Goal: Task Accomplishment & Management: Manage account settings

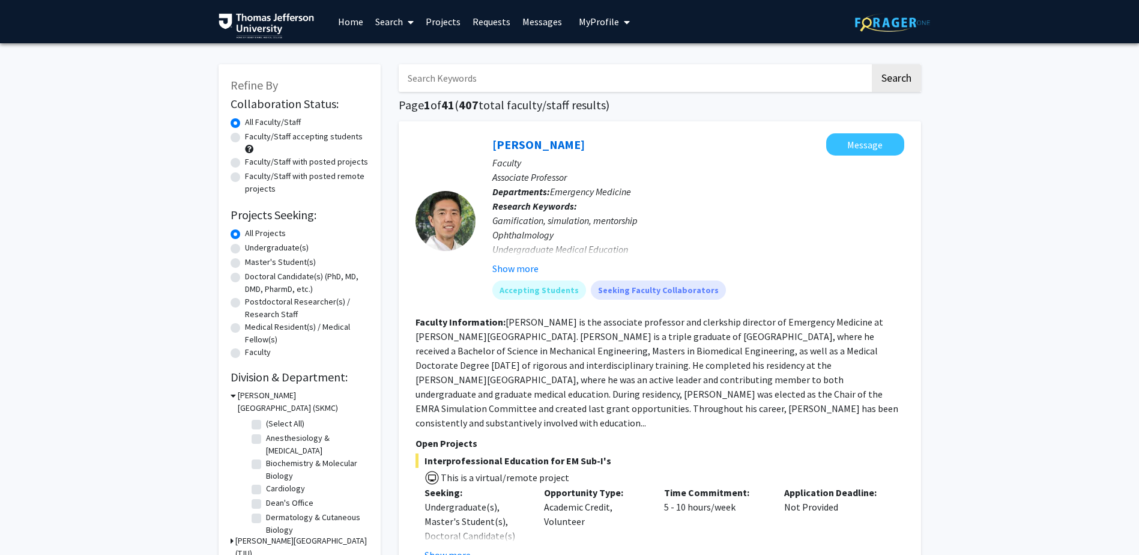
click at [548, 23] on link "Messages" at bounding box center [542, 22] width 52 height 42
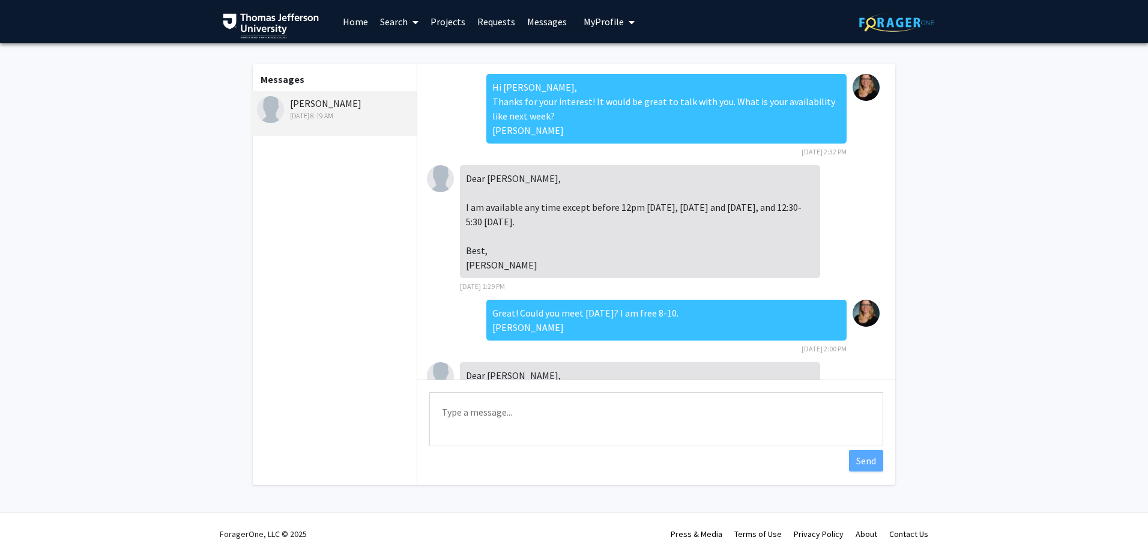
click at [313, 101] on div "[PERSON_NAME] [DATE] 8:19 AM" at bounding box center [335, 108] width 157 height 25
click at [356, 100] on div "[PERSON_NAME] [DATE] 8:19 AM" at bounding box center [335, 108] width 157 height 25
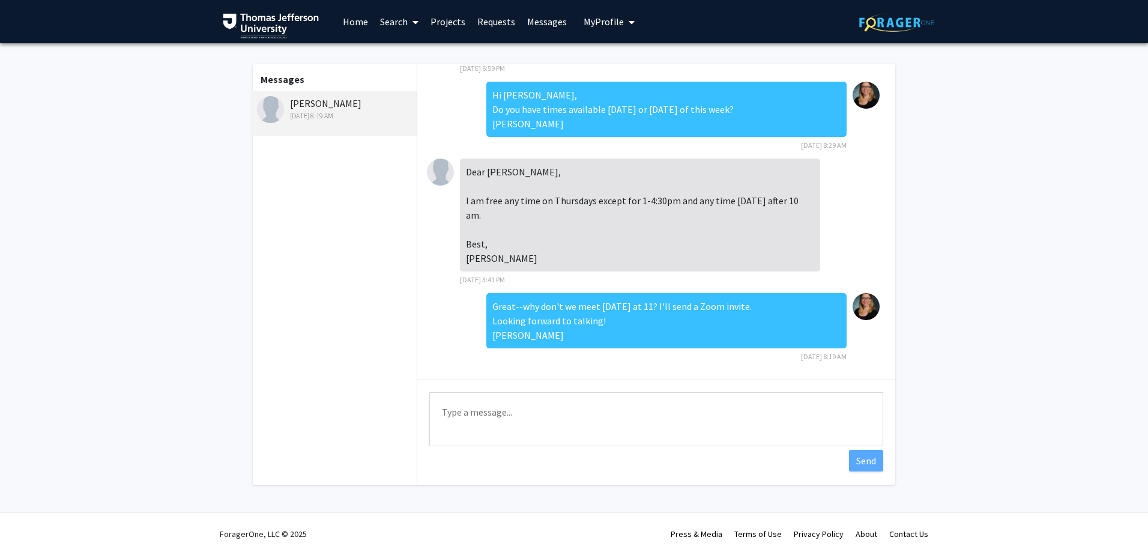
click at [535, 27] on link "Messages" at bounding box center [547, 22] width 52 height 42
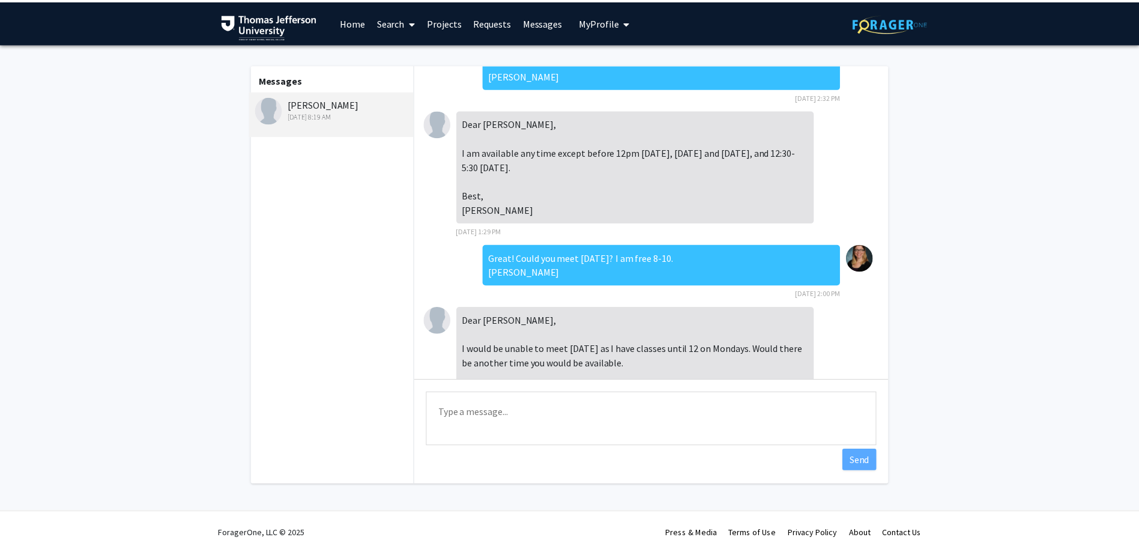
scroll to position [0, 0]
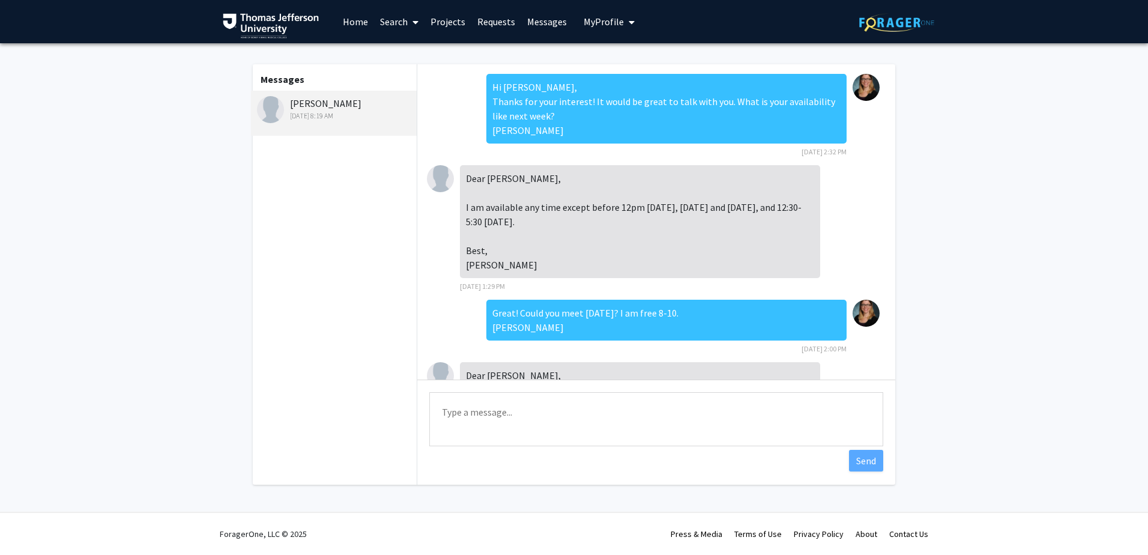
click at [532, 17] on link "Messages" at bounding box center [547, 22] width 52 height 42
click at [624, 13] on span "My profile dropdown to access profile and logout" at bounding box center [629, 22] width 11 height 42
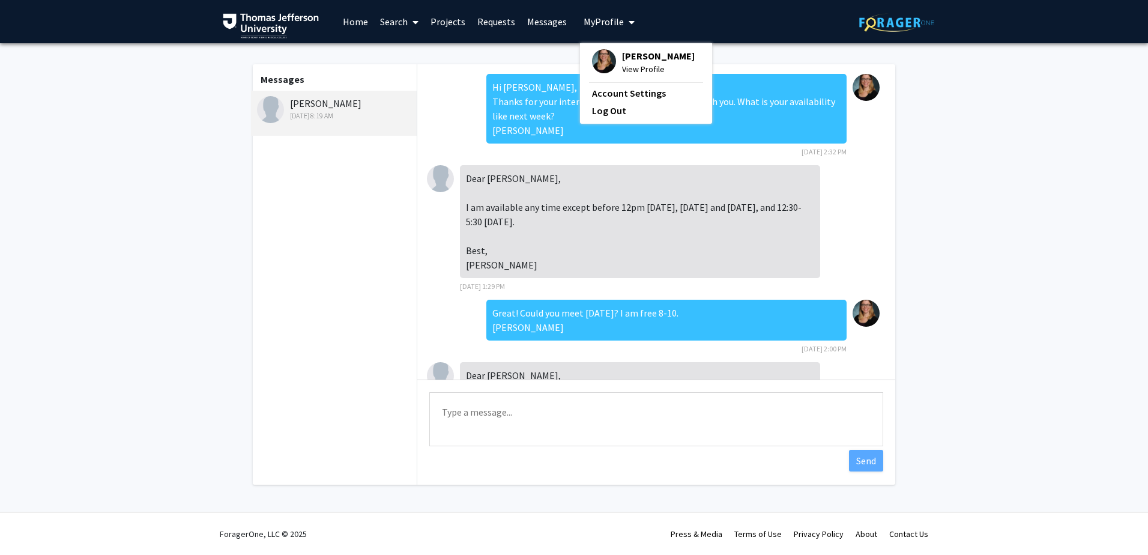
click at [630, 58] on span "[PERSON_NAME]" at bounding box center [658, 55] width 73 height 13
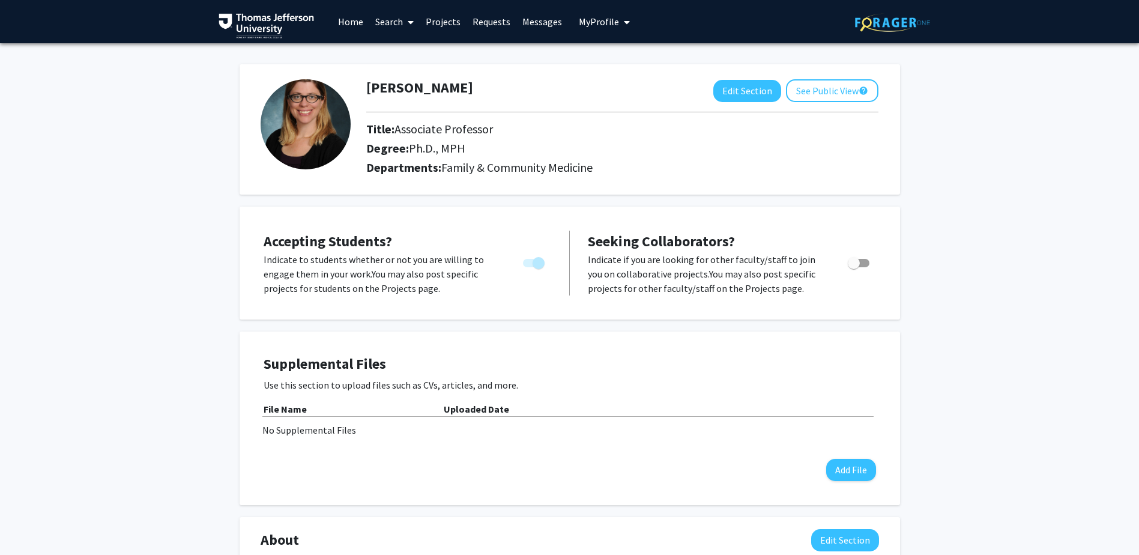
click at [355, 28] on link "Home" at bounding box center [350, 22] width 37 height 42
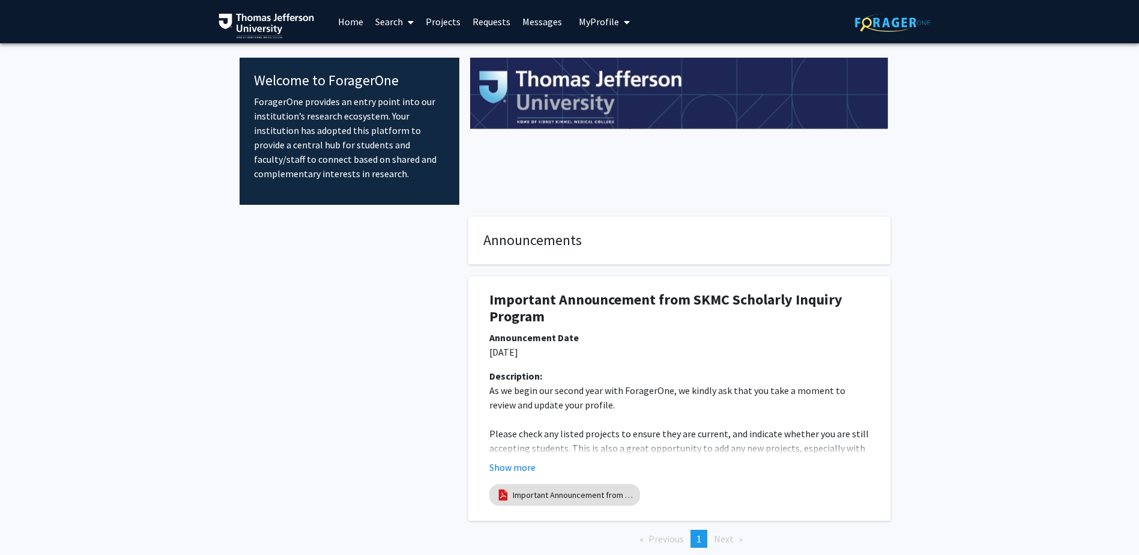
click at [455, 25] on link "Projects" at bounding box center [443, 22] width 47 height 42
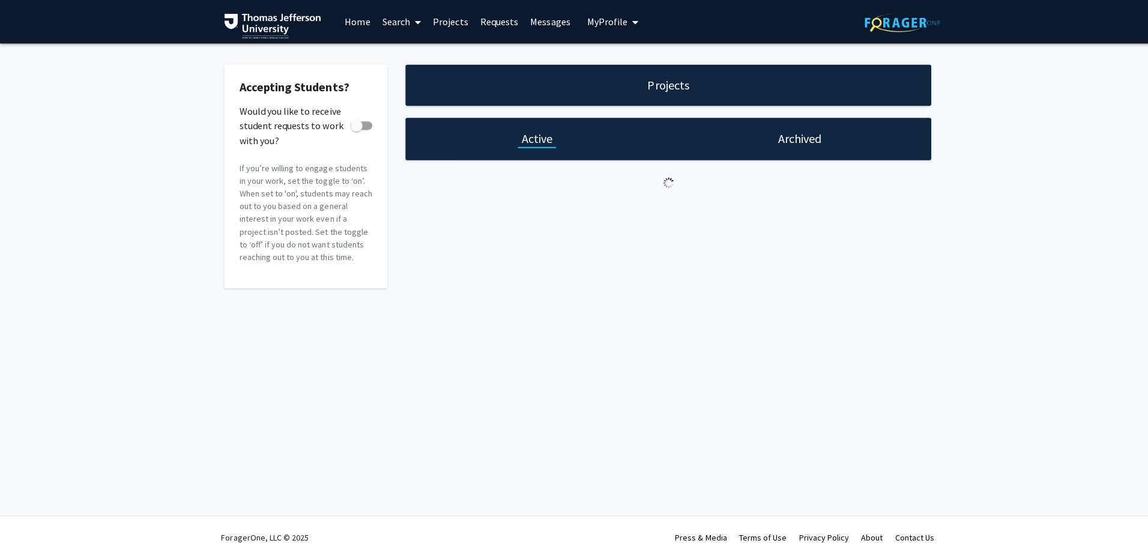
checkbox input "true"
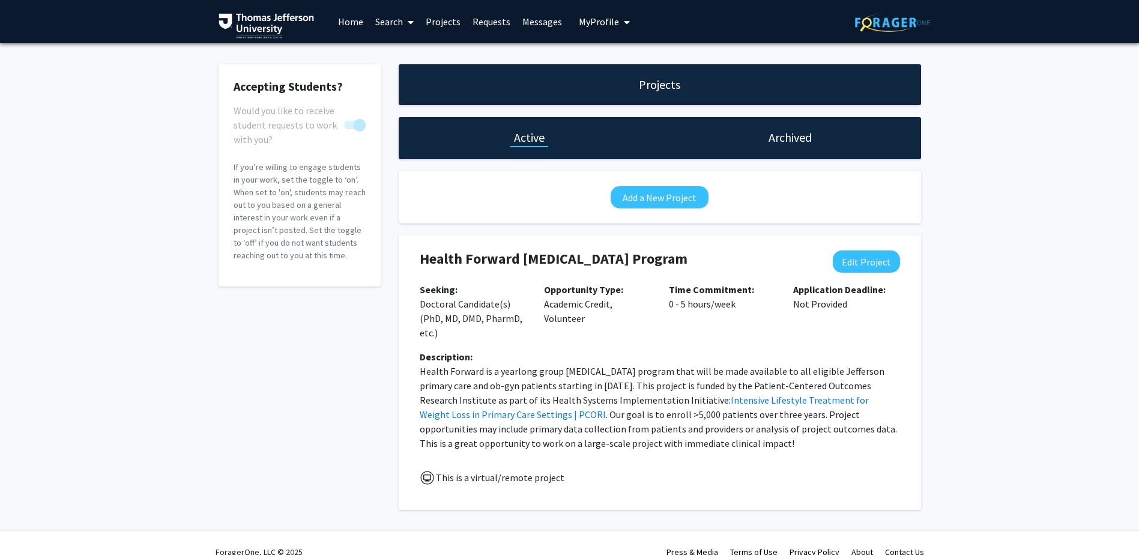
click at [497, 22] on link "Requests" at bounding box center [492, 22] width 50 height 42
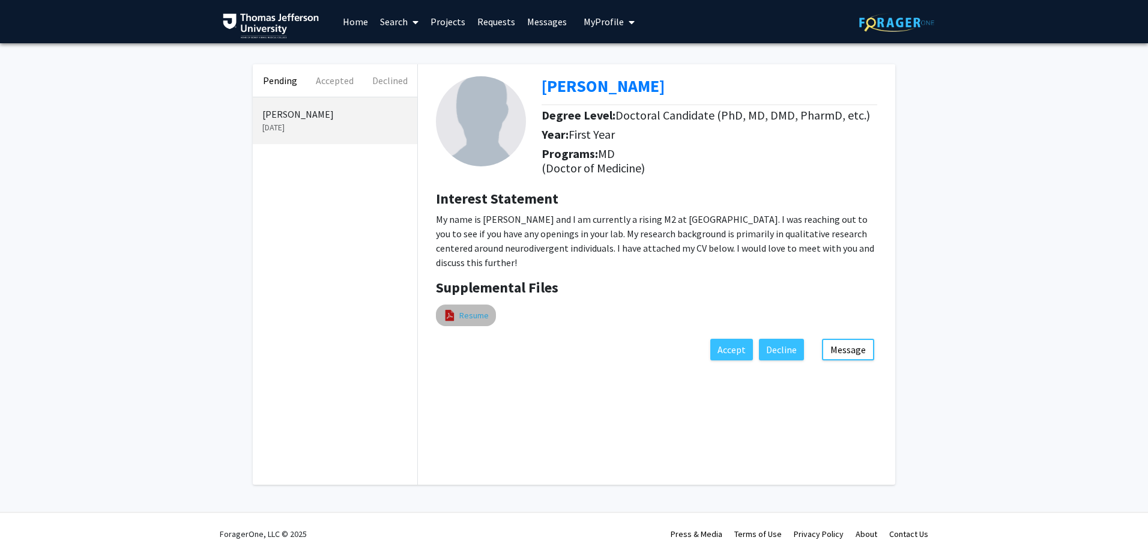
click at [483, 315] on link "Resume" at bounding box center [473, 315] width 29 height 13
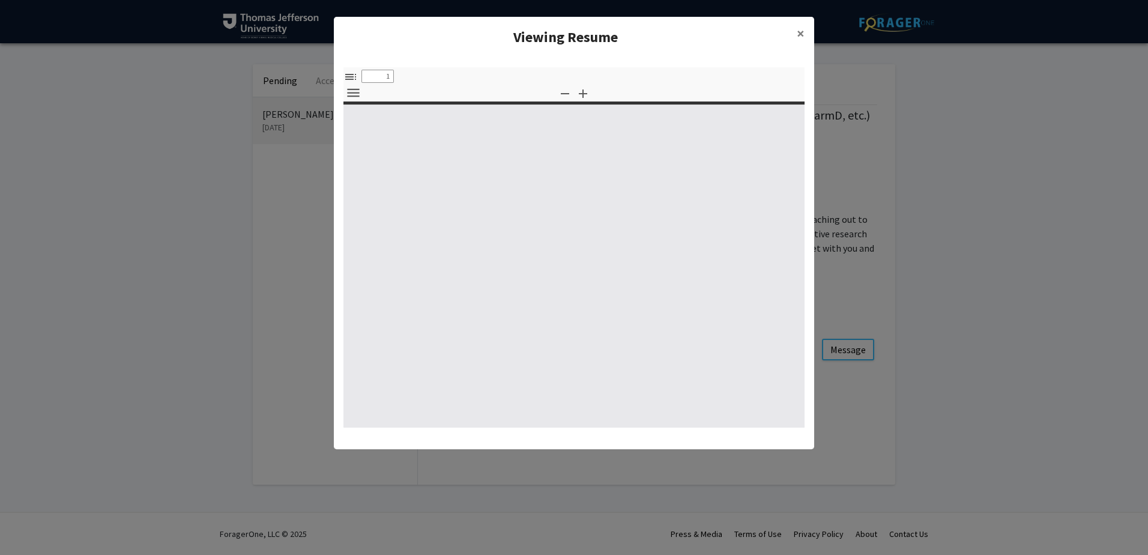
select select "custom"
type input "0"
select select "custom"
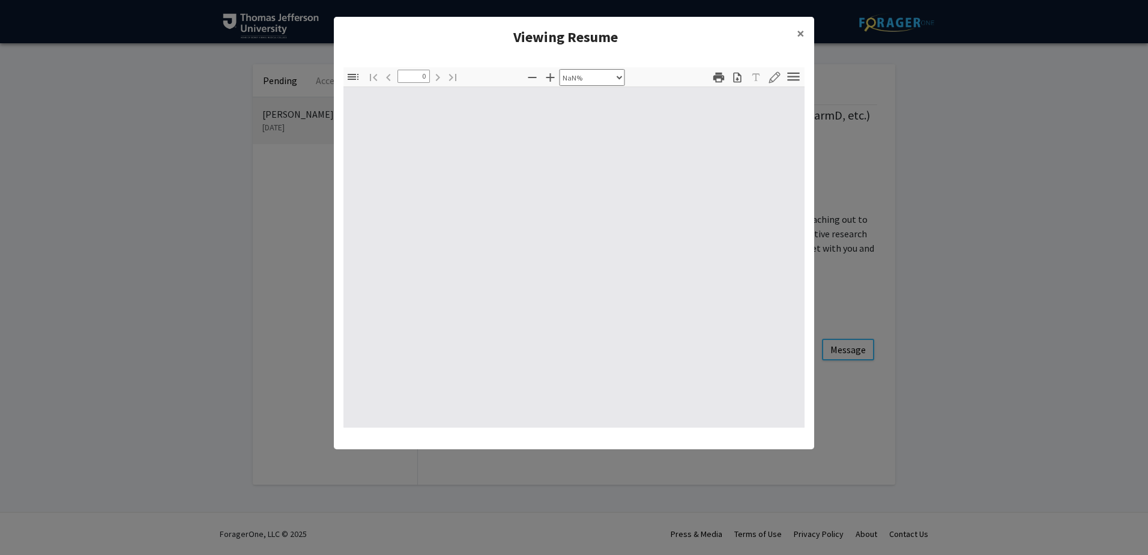
type input "1"
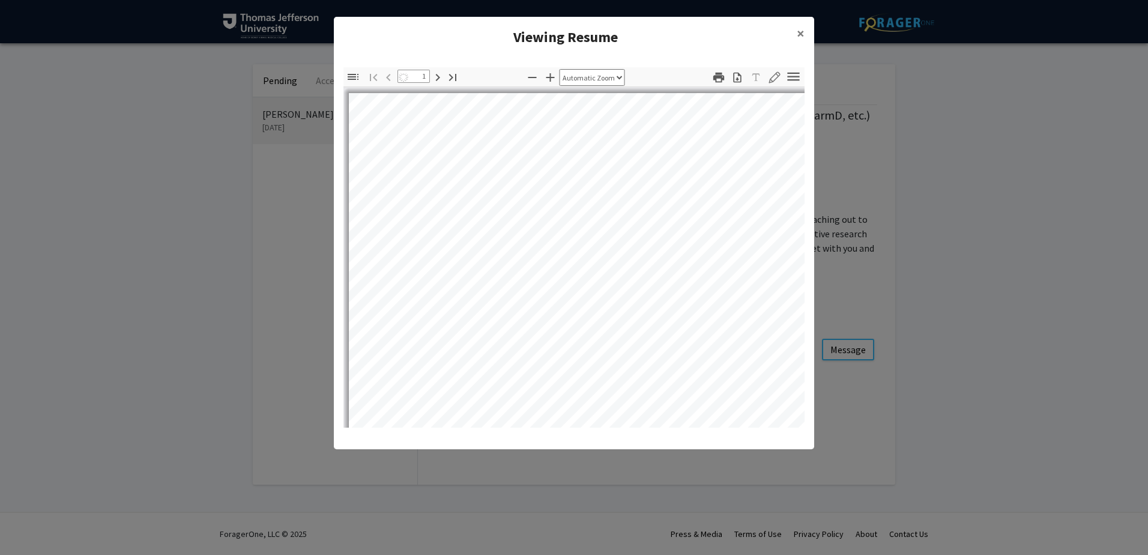
select select "auto"
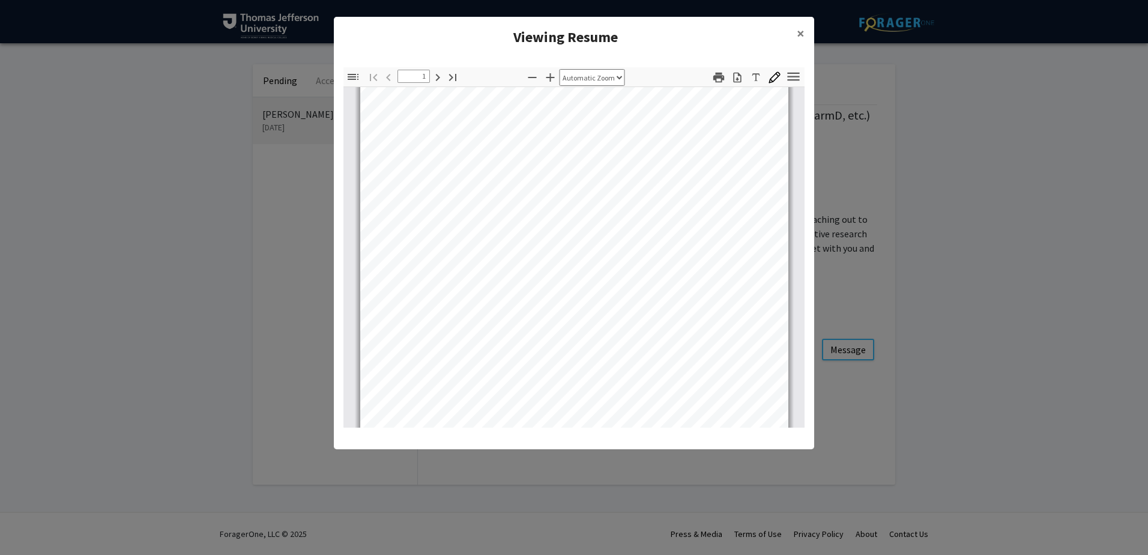
scroll to position [60, 0]
type input "2"
click at [801, 32] on span "×" at bounding box center [801, 33] width 8 height 19
